Goal: Check status: Check status

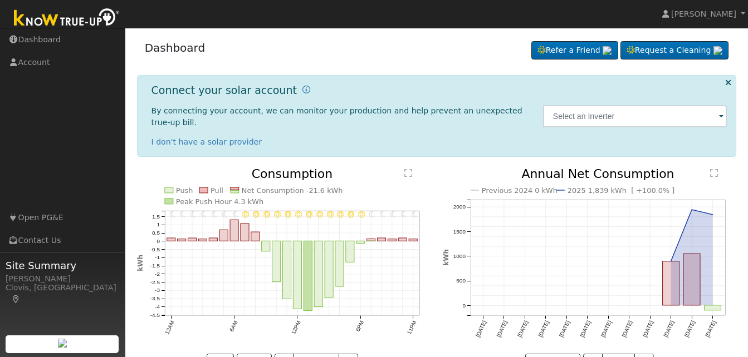
scroll to position [25, 0]
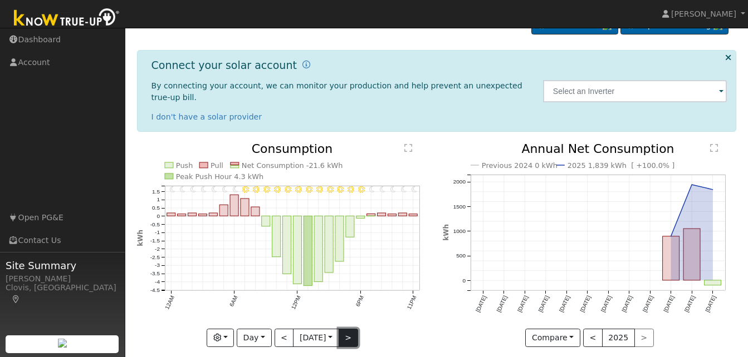
click at [351, 329] on button ">" at bounding box center [347, 338] width 19 height 19
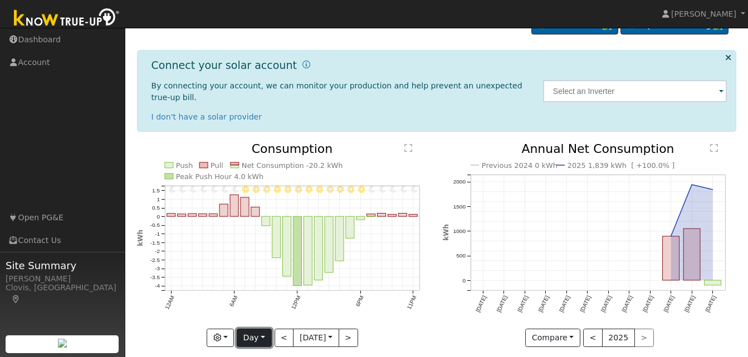
click at [262, 329] on button "Day" at bounding box center [254, 338] width 35 height 19
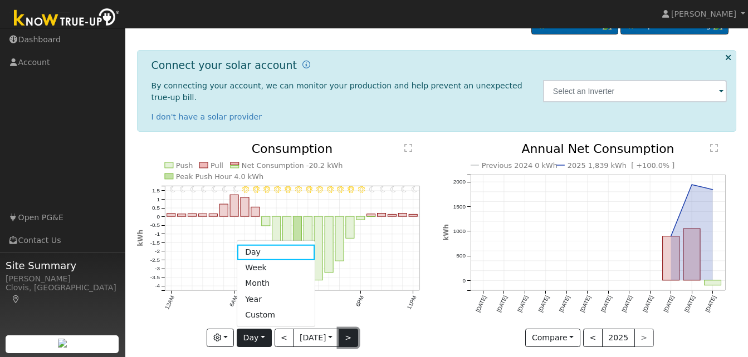
click at [347, 329] on button ">" at bounding box center [347, 338] width 19 height 19
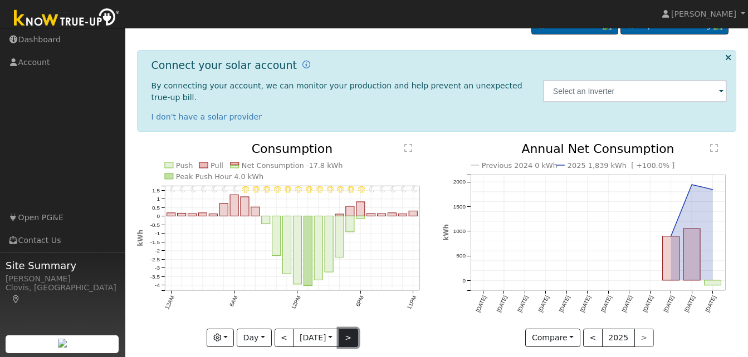
click at [347, 329] on button ">" at bounding box center [347, 338] width 19 height 19
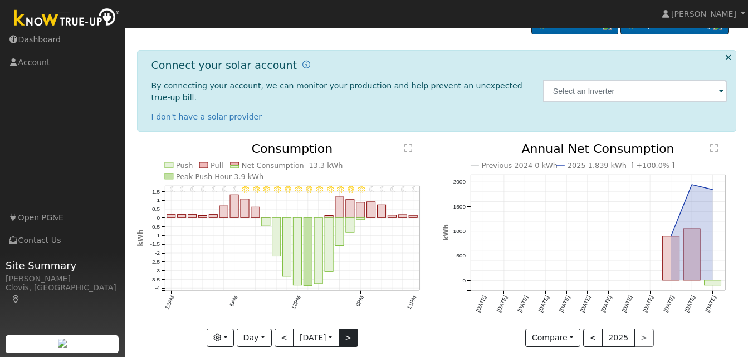
click at [347, 326] on div "11PM - Clear 10PM - Clear 9PM - Clear 8PM - Clear 7PM - Clear 6PM - Clear 5PM -…" at bounding box center [284, 245] width 294 height 204
click at [347, 329] on button ">" at bounding box center [347, 338] width 19 height 19
click at [347, 326] on div at bounding box center [284, 245] width 294 height 204
click at [347, 326] on div "11PM - Clear 10PM - Clear 9PM - Clear 8PM - Clear 7PM - Clear 6PM - Clear 5PM -…" at bounding box center [284, 245] width 294 height 204
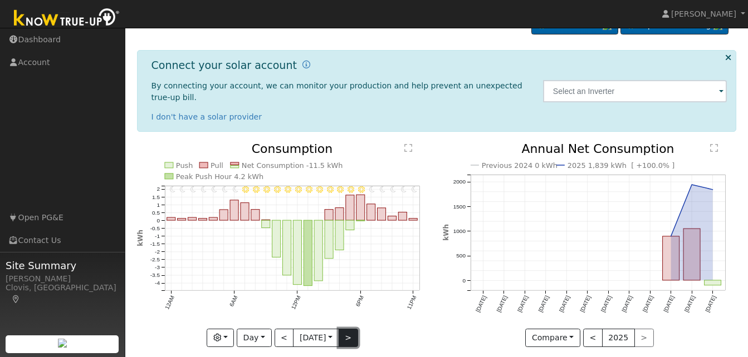
click at [347, 329] on button ">" at bounding box center [347, 338] width 19 height 19
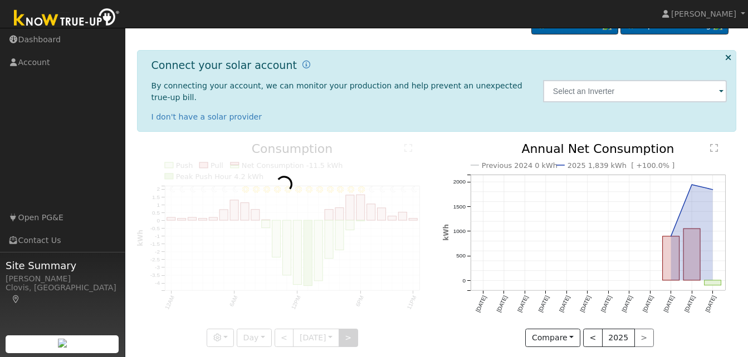
click at [347, 326] on div at bounding box center [284, 245] width 294 height 204
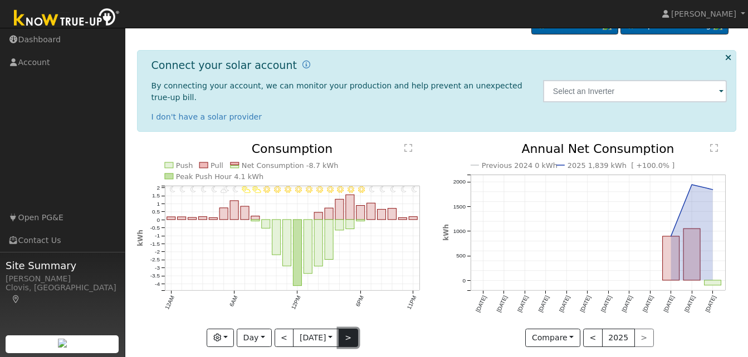
click at [347, 329] on button ">" at bounding box center [347, 338] width 19 height 19
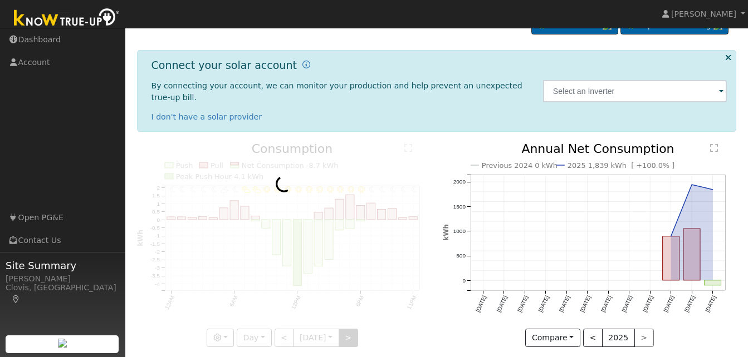
click at [347, 326] on div at bounding box center [284, 245] width 294 height 204
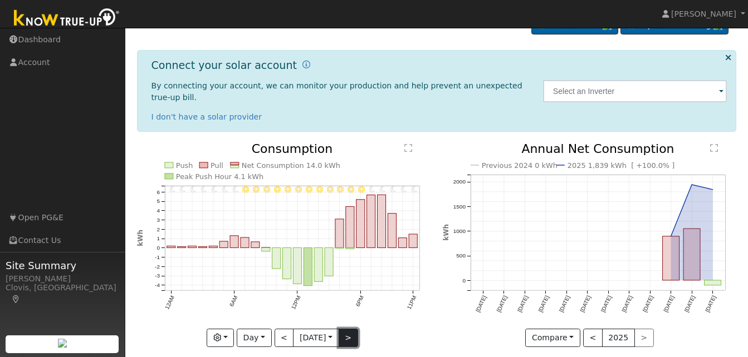
click at [350, 329] on button ">" at bounding box center [347, 338] width 19 height 19
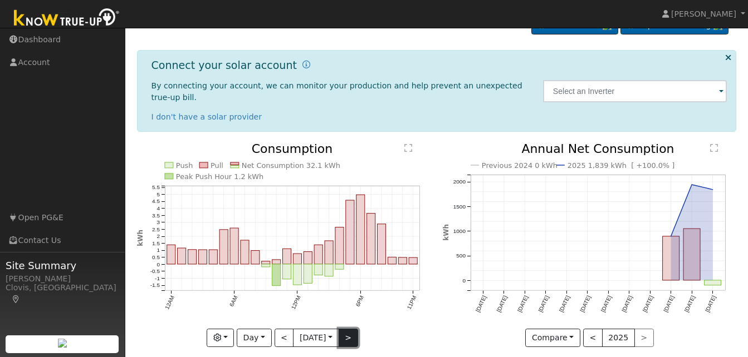
click at [350, 329] on button ">" at bounding box center [347, 338] width 19 height 19
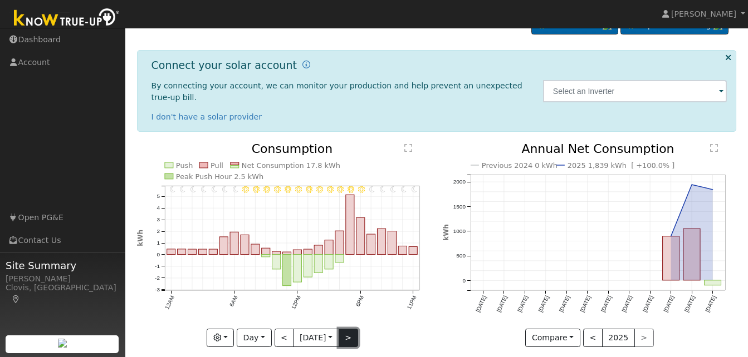
click at [350, 329] on button ">" at bounding box center [347, 338] width 19 height 19
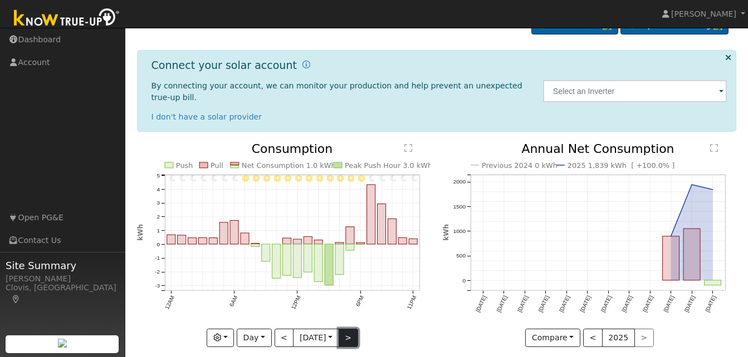
click at [350, 329] on button ">" at bounding box center [347, 338] width 19 height 19
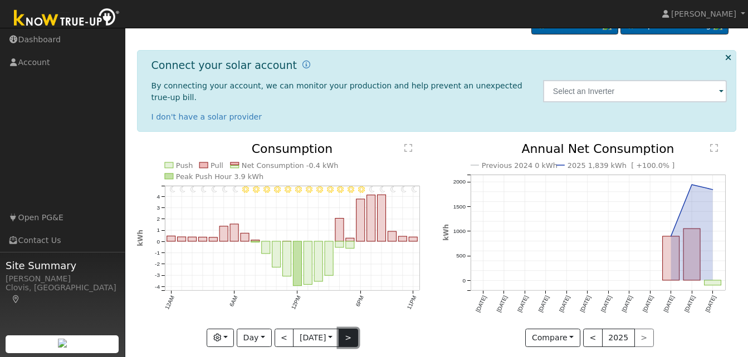
click at [350, 329] on button ">" at bounding box center [347, 338] width 19 height 19
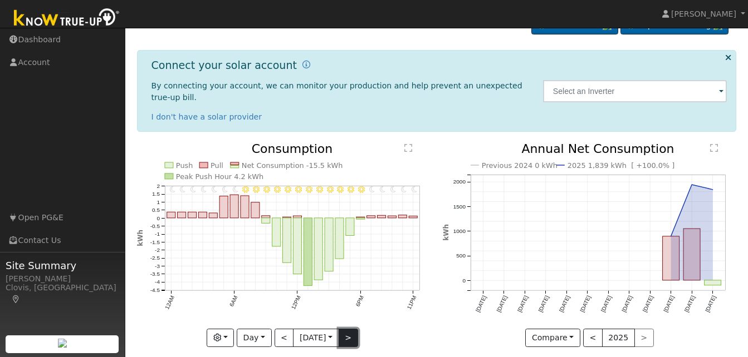
click at [350, 329] on button ">" at bounding box center [347, 338] width 19 height 19
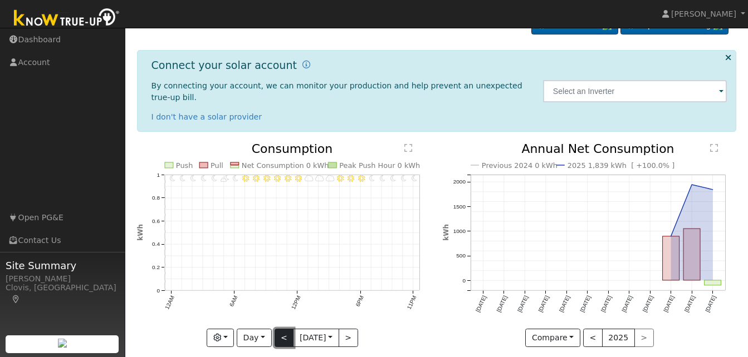
click at [278, 329] on button "<" at bounding box center [283, 338] width 19 height 19
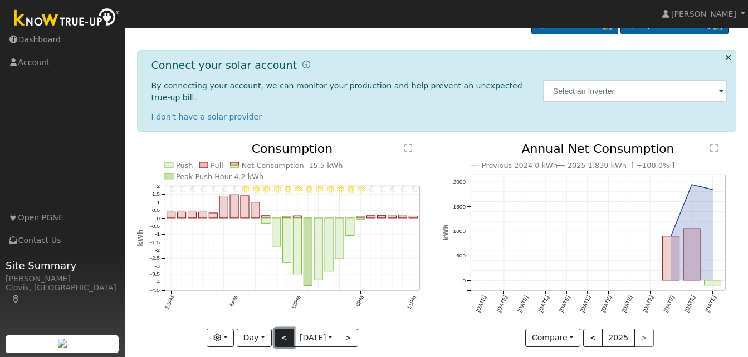
click at [282, 329] on button "<" at bounding box center [283, 338] width 19 height 19
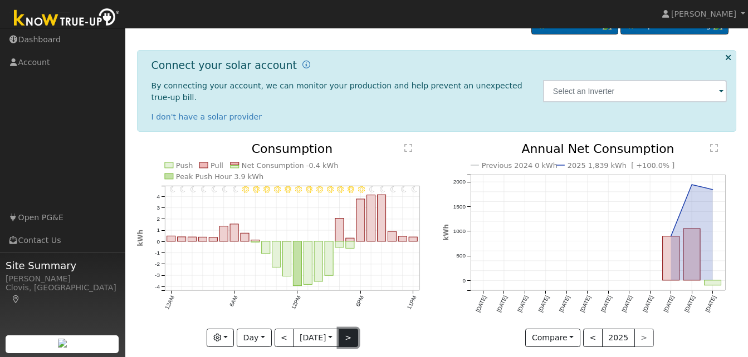
click at [348, 329] on button ">" at bounding box center [347, 338] width 19 height 19
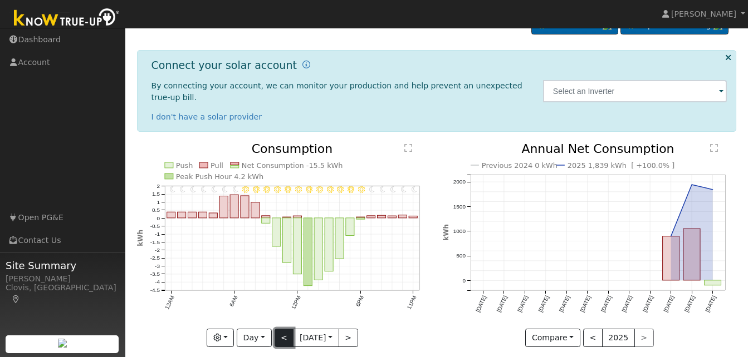
click at [277, 329] on button "<" at bounding box center [283, 338] width 19 height 19
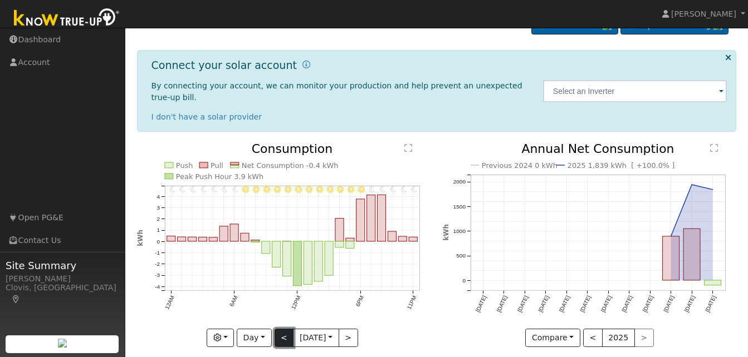
click at [277, 329] on button "<" at bounding box center [283, 338] width 19 height 19
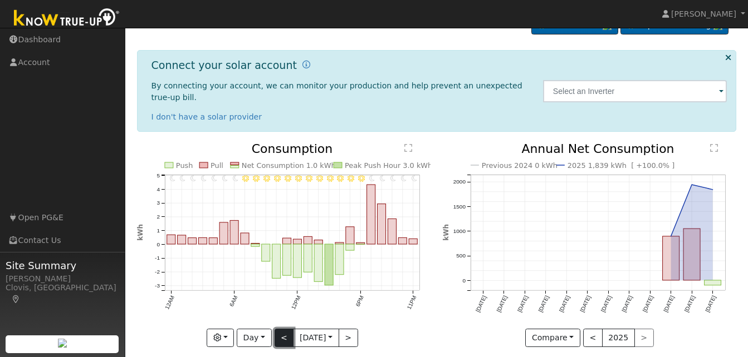
click at [283, 329] on button "<" at bounding box center [283, 338] width 19 height 19
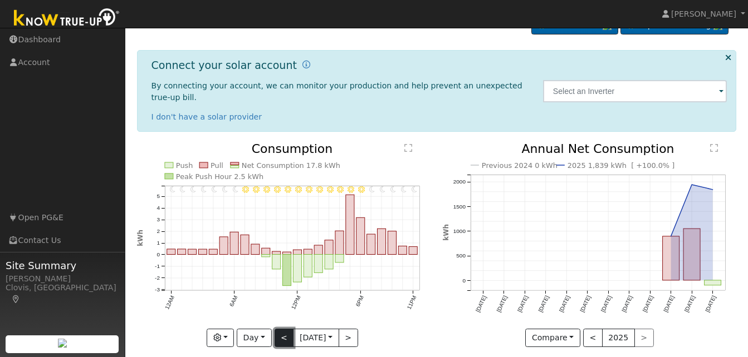
click at [283, 329] on button "<" at bounding box center [283, 338] width 19 height 19
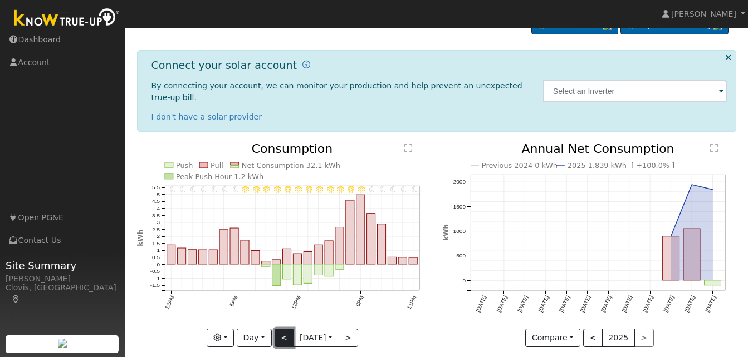
click at [283, 329] on button "<" at bounding box center [283, 338] width 19 height 19
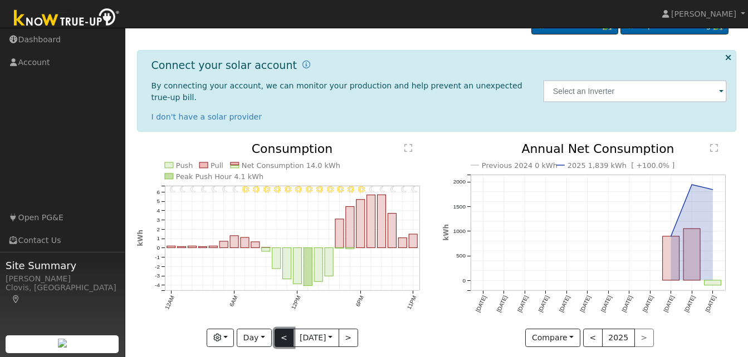
click at [283, 329] on button "<" at bounding box center [283, 338] width 19 height 19
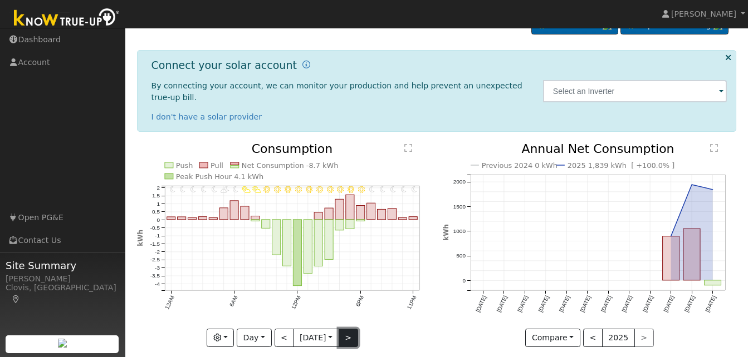
click at [346, 329] on button ">" at bounding box center [347, 338] width 19 height 19
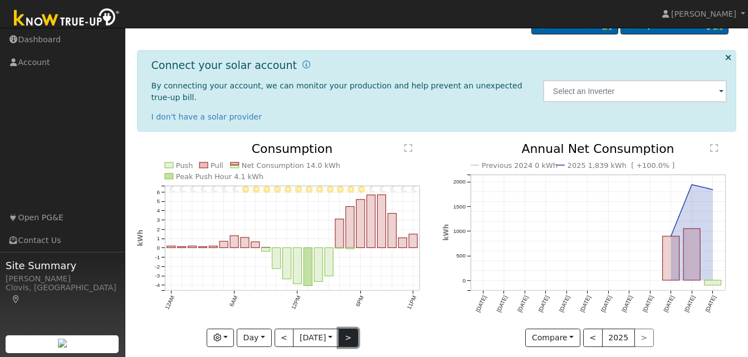
click at [350, 329] on button ">" at bounding box center [347, 338] width 19 height 19
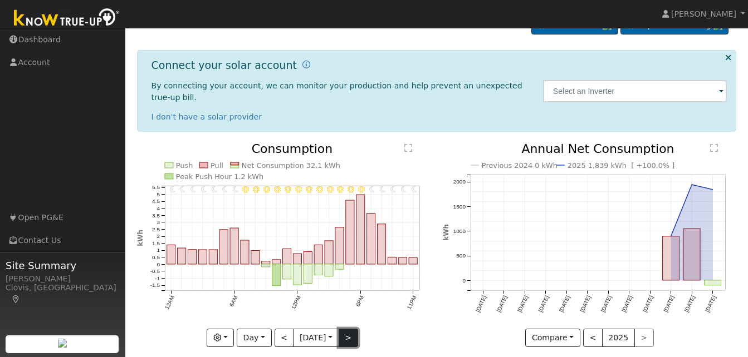
click at [351, 329] on button ">" at bounding box center [347, 338] width 19 height 19
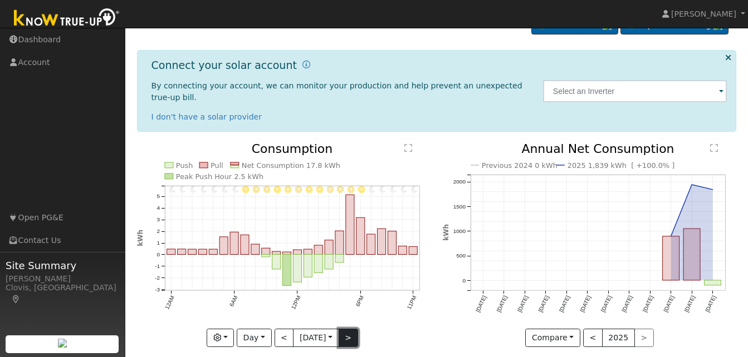
click at [346, 329] on button ">" at bounding box center [347, 338] width 19 height 19
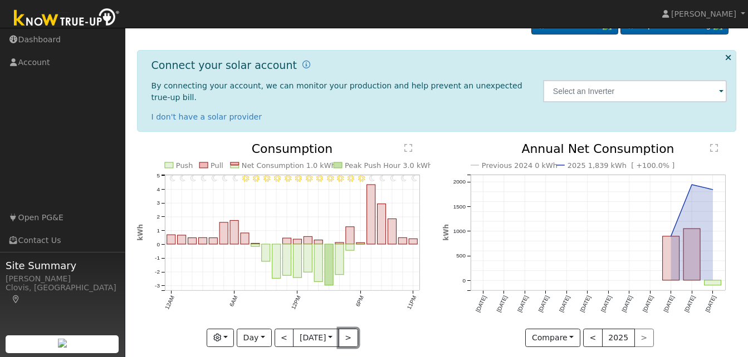
click at [346, 329] on button ">" at bounding box center [347, 338] width 19 height 19
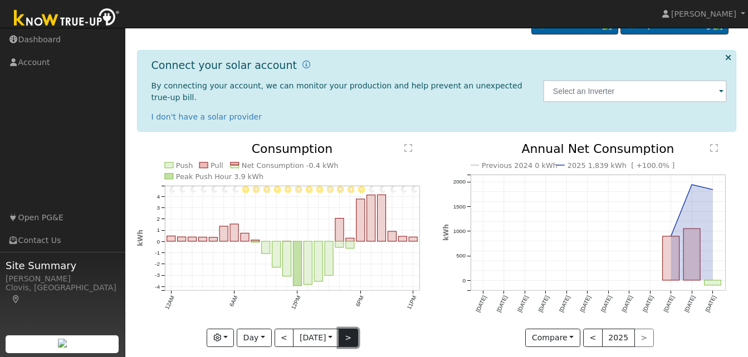
click at [346, 329] on button ">" at bounding box center [347, 338] width 19 height 19
type input "[DATE]"
